Goal: Information Seeking & Learning: Check status

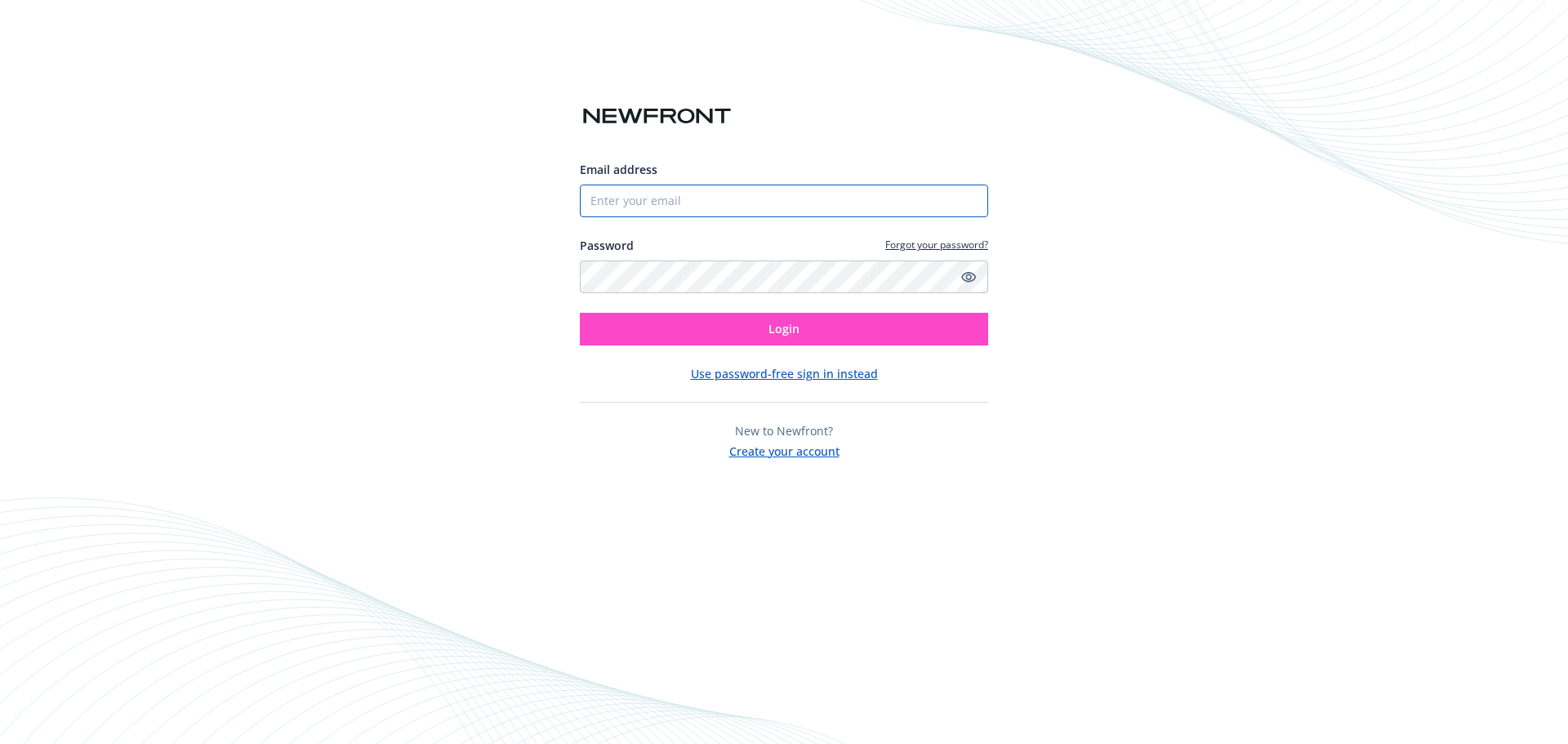
type input "[PERSON_NAME][EMAIL_ADDRESS][PERSON_NAME][DOMAIN_NAME]"
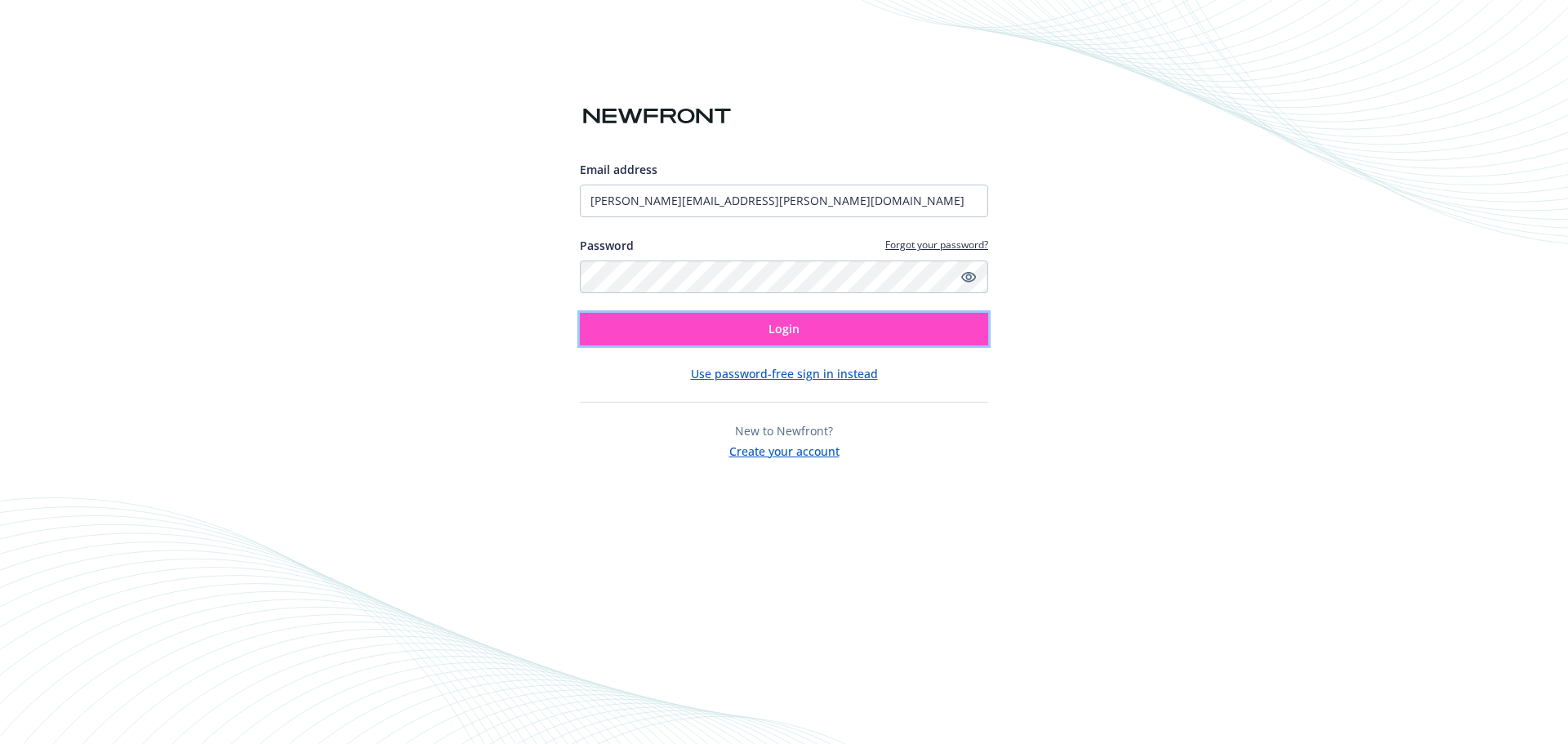
click at [709, 333] on button "Login" at bounding box center [784, 329] width 408 height 33
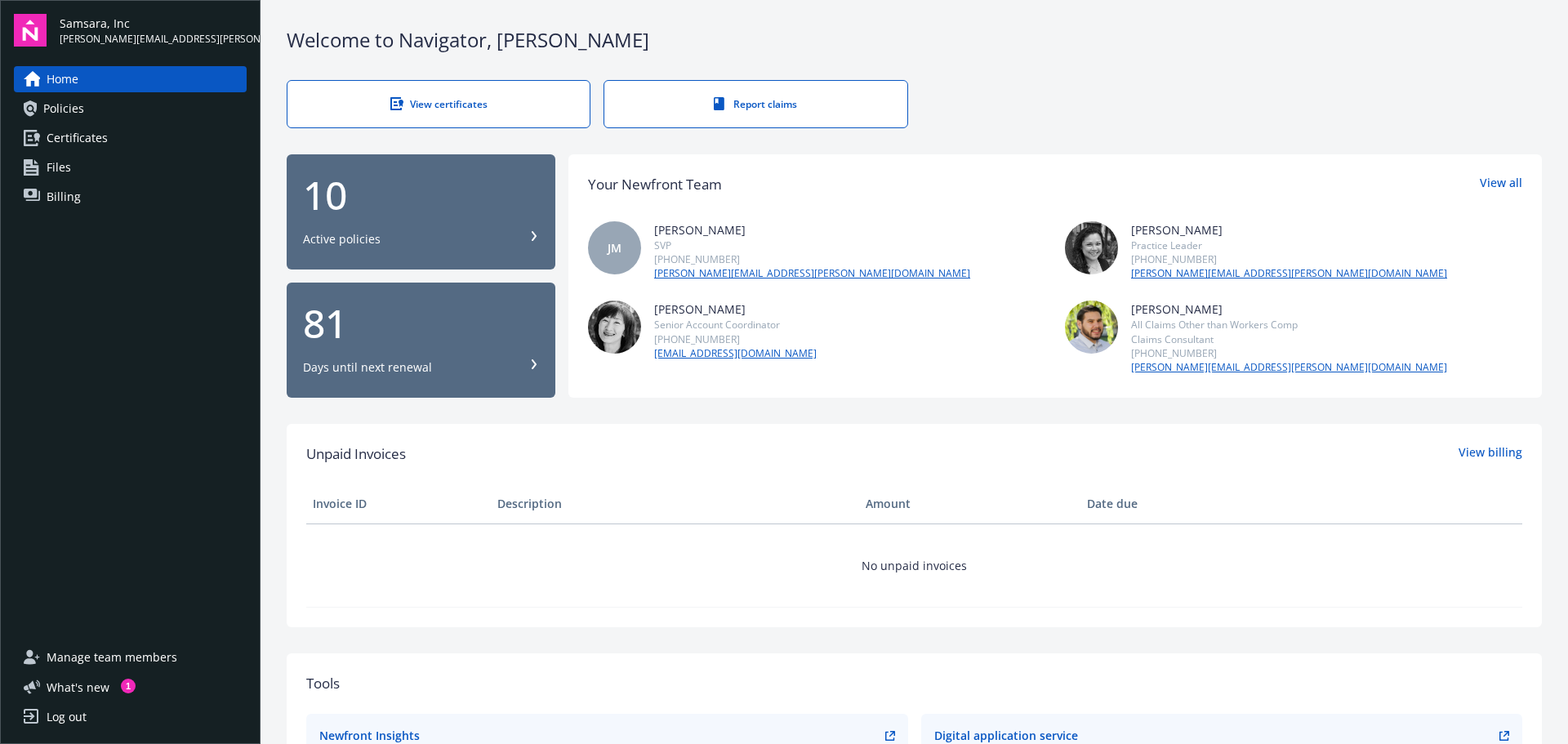
click at [100, 118] on link "Policies" at bounding box center [130, 109] width 233 height 26
